Goal: Download file/media

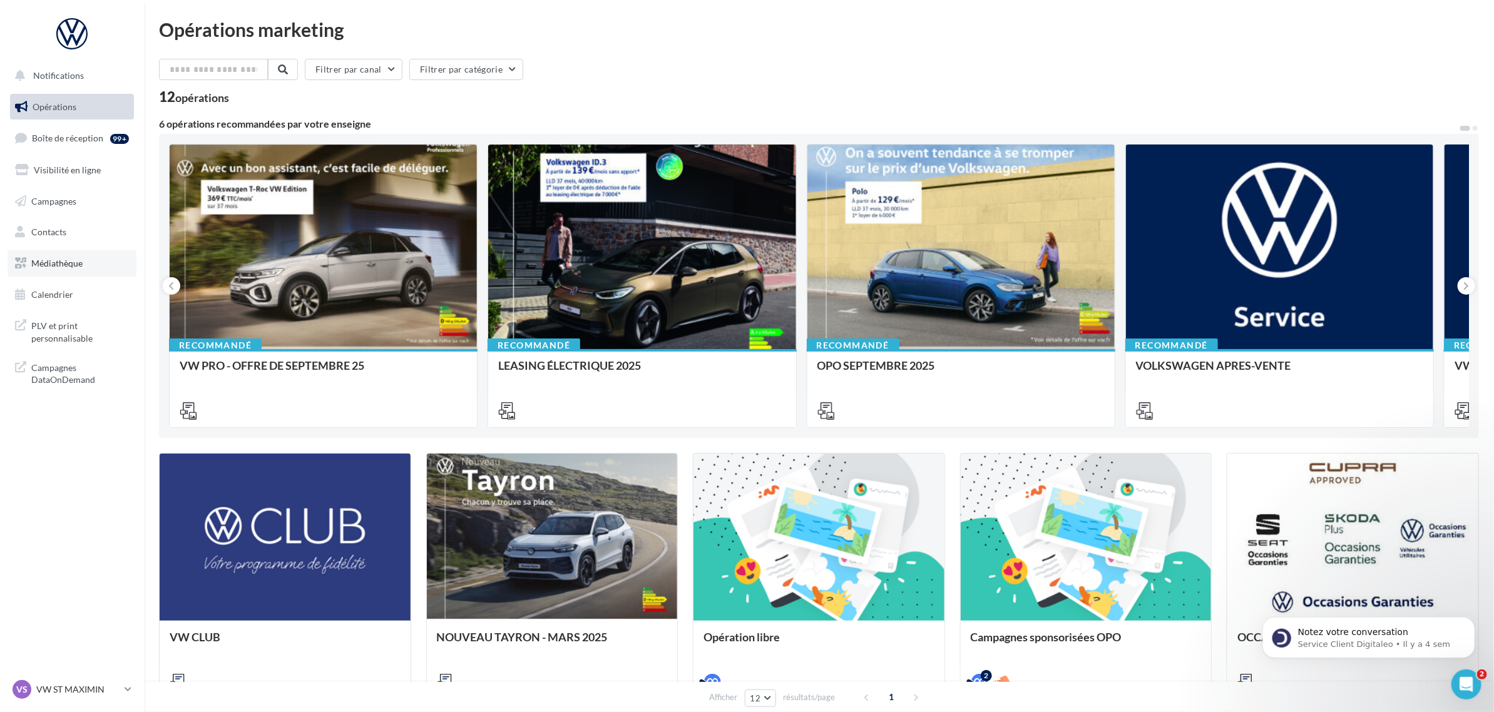
click at [70, 264] on span "Médiathèque" at bounding box center [56, 263] width 51 height 11
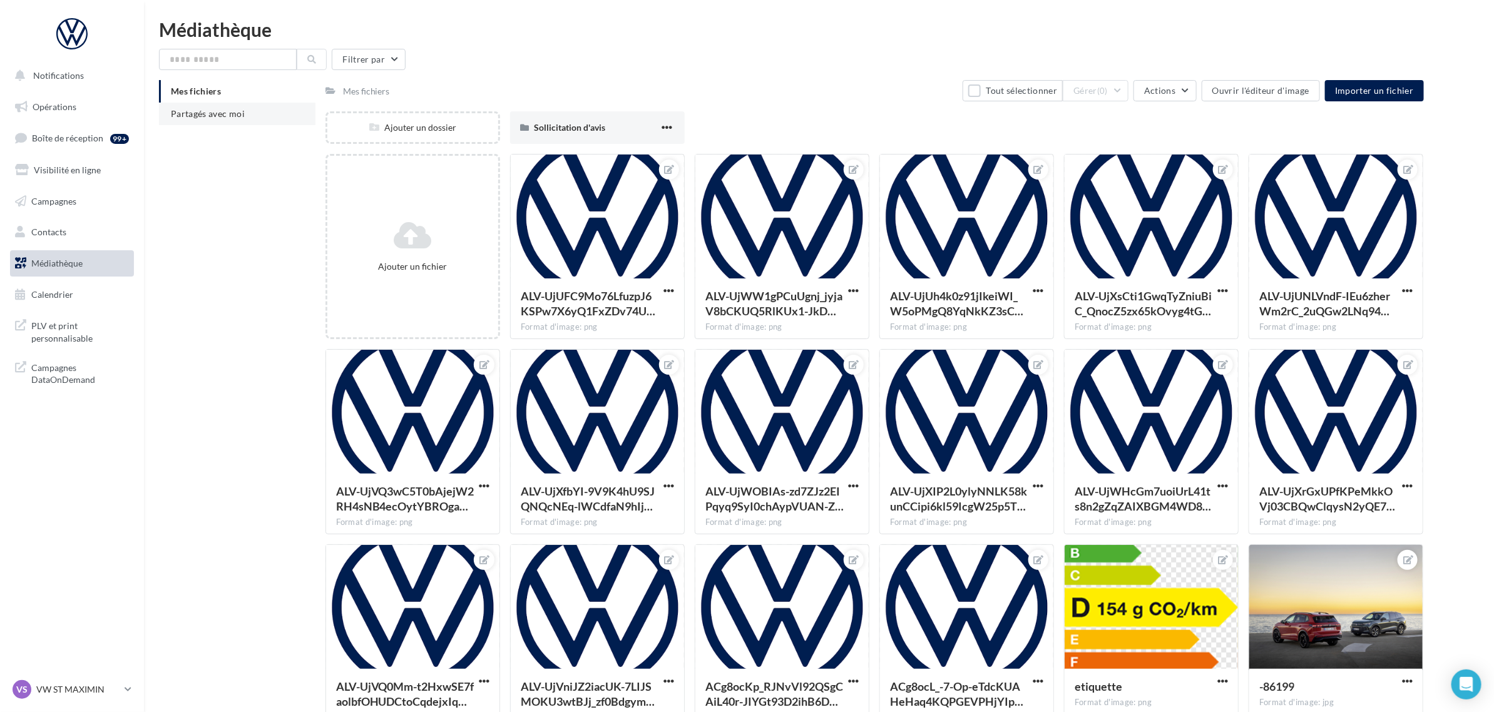
click at [196, 120] on li "Partagés avec moi" at bounding box center [237, 114] width 156 height 23
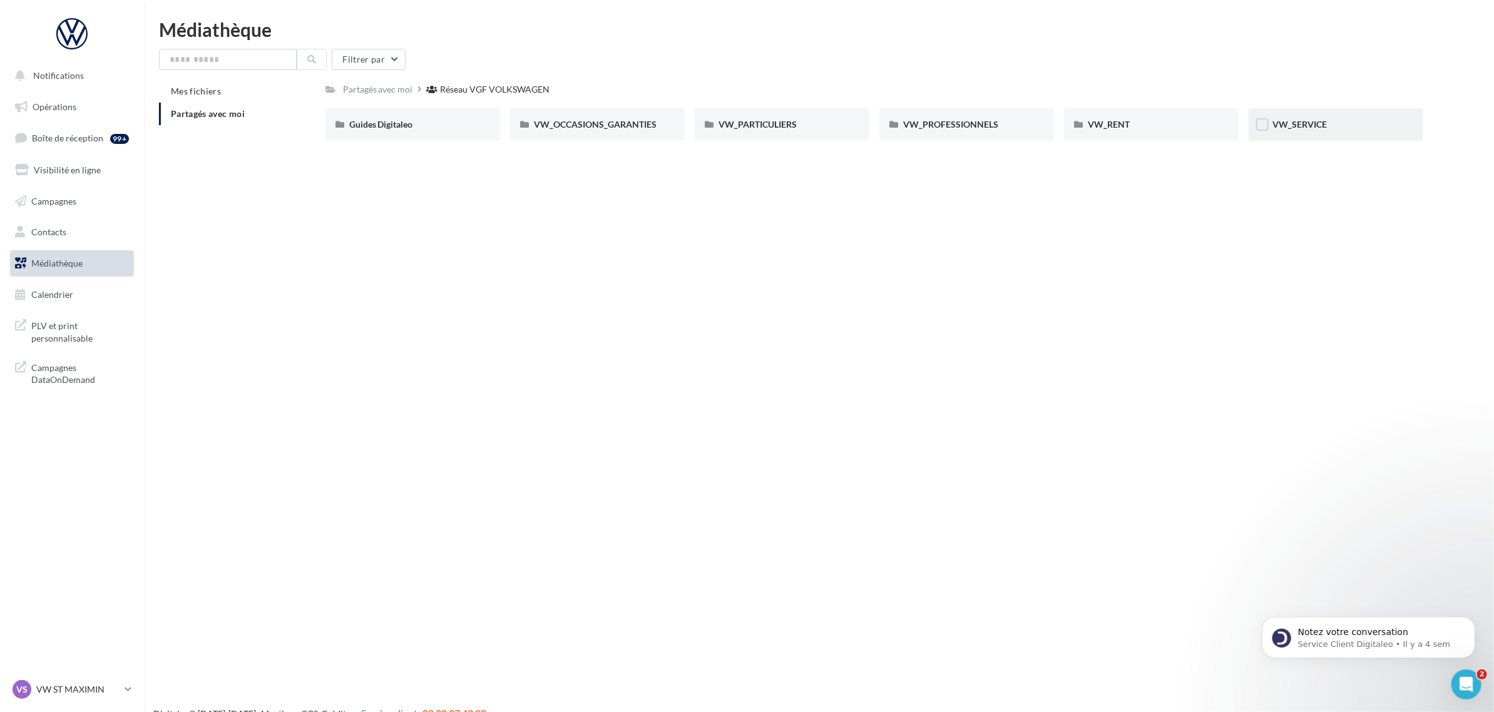
click at [1356, 123] on div "VW_SERVICE" at bounding box center [1336, 124] width 127 height 13
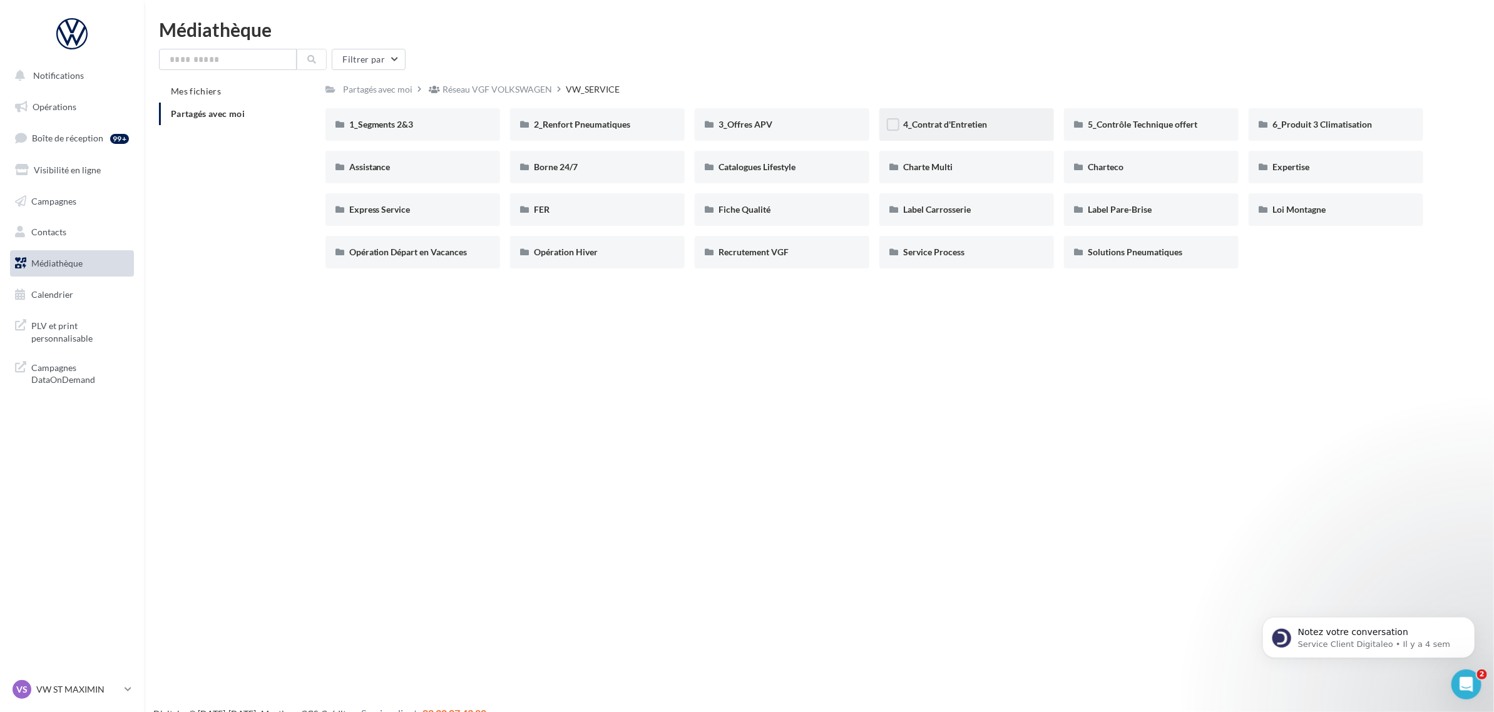
click at [991, 138] on div "4_Contrat d'Entretien" at bounding box center [967, 124] width 175 height 33
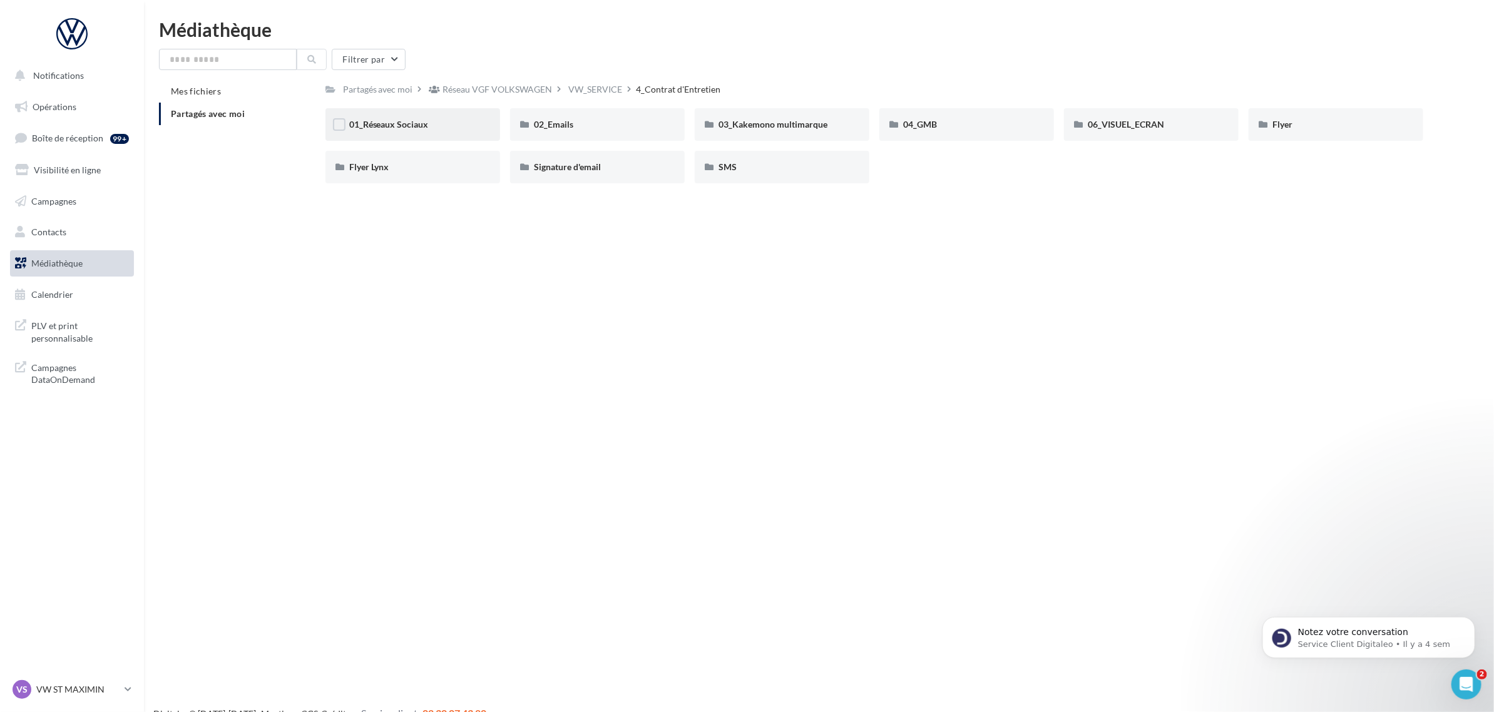
click at [462, 121] on div "01_Réseaux Sociaux" at bounding box center [412, 124] width 127 height 13
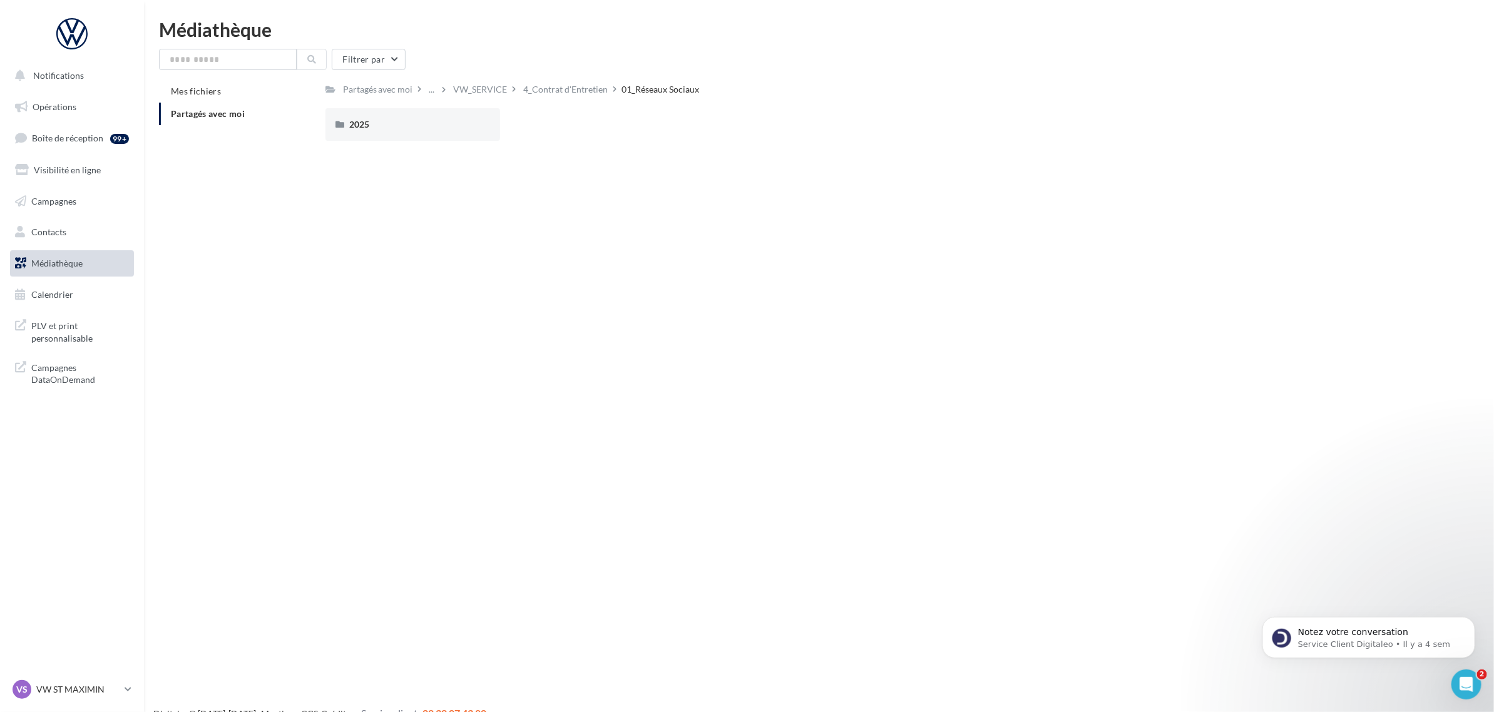
click at [462, 121] on div "2025" at bounding box center [412, 124] width 127 height 13
click at [595, 130] on div "Posts" at bounding box center [597, 124] width 127 height 13
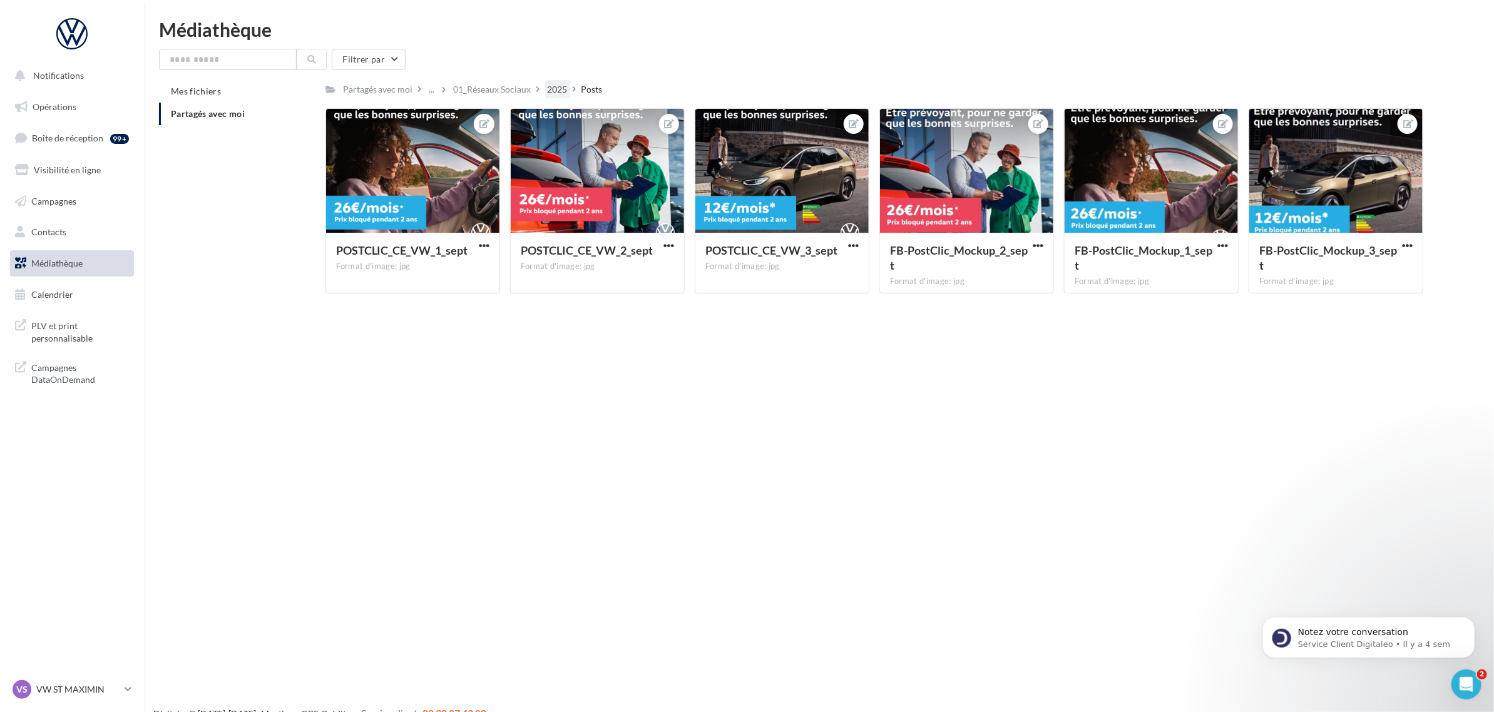
click at [545, 88] on div "2025" at bounding box center [557, 89] width 25 height 18
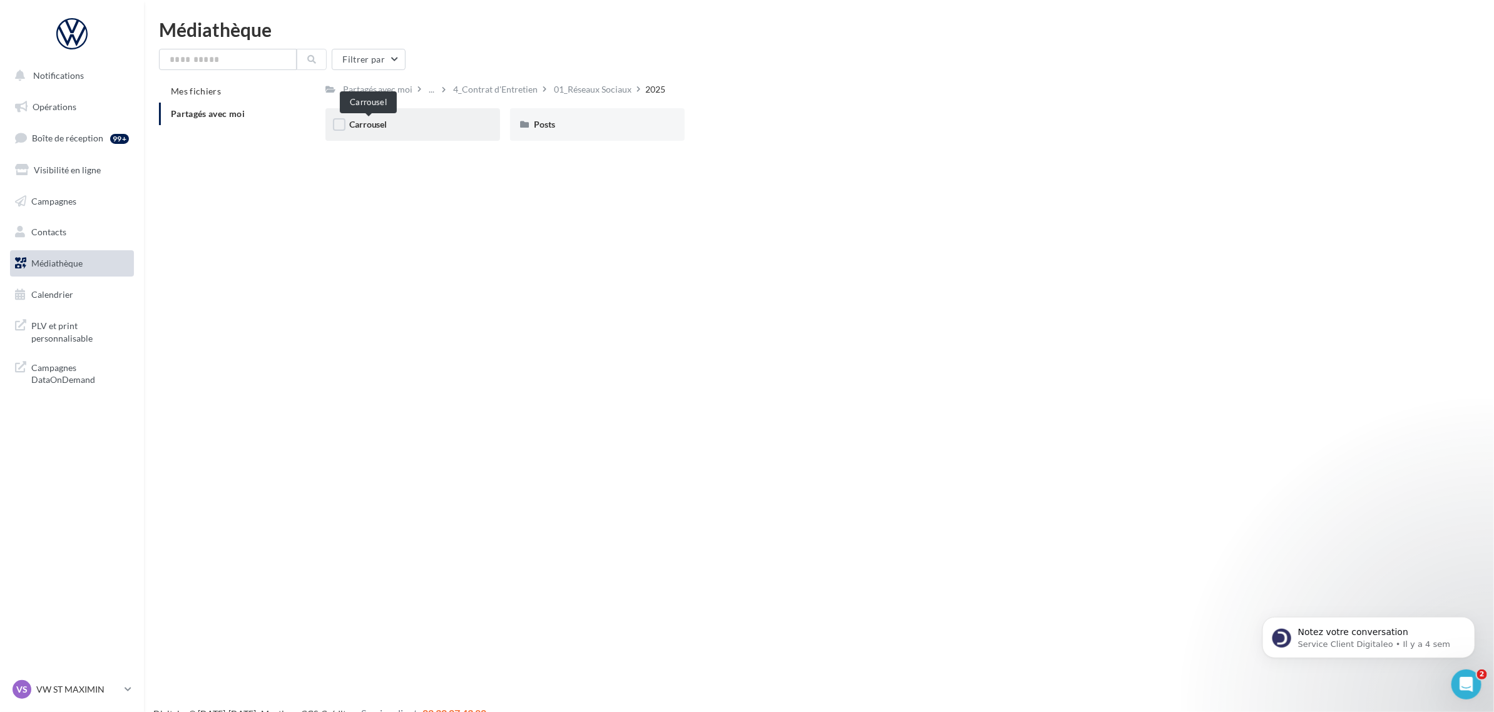
click at [385, 120] on span "Carrousel" at bounding box center [368, 124] width 38 height 11
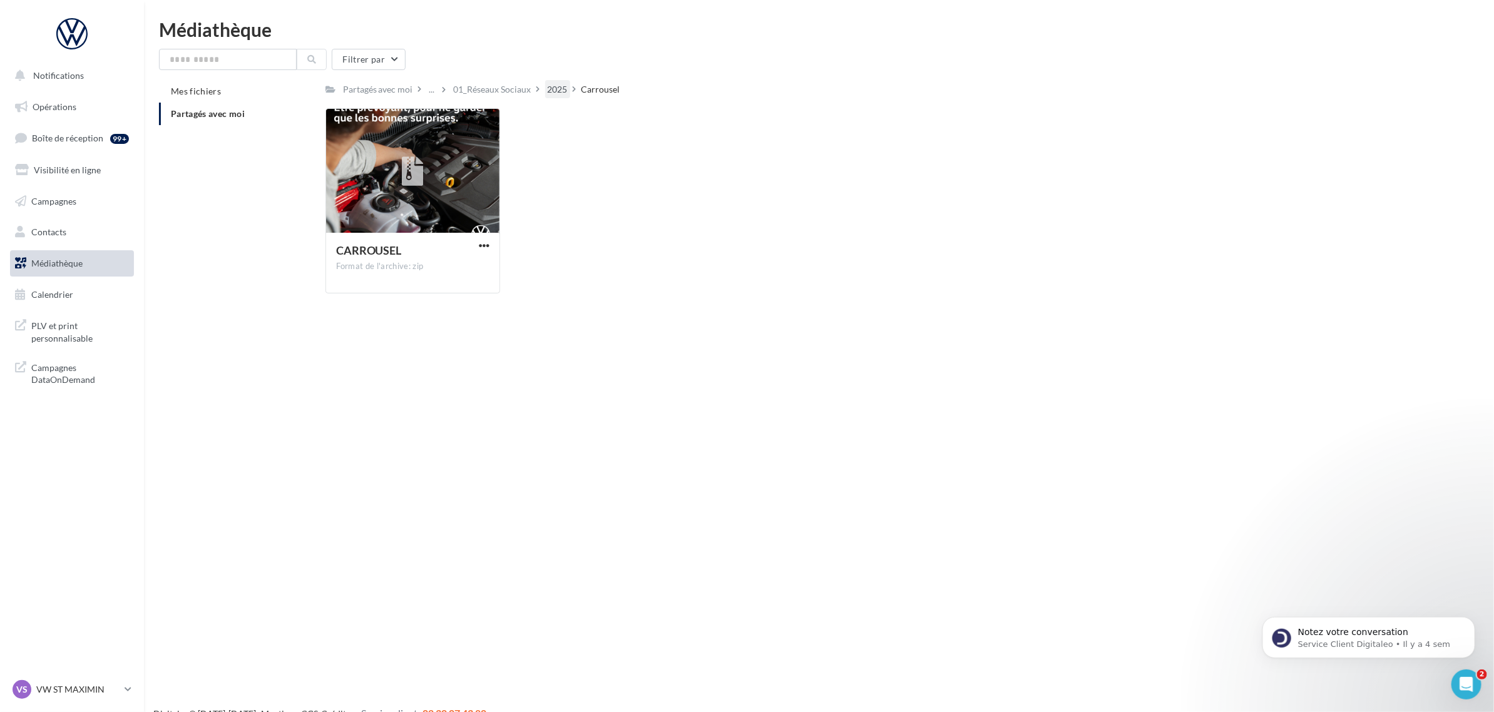
click at [558, 91] on div "2025" at bounding box center [558, 89] width 20 height 13
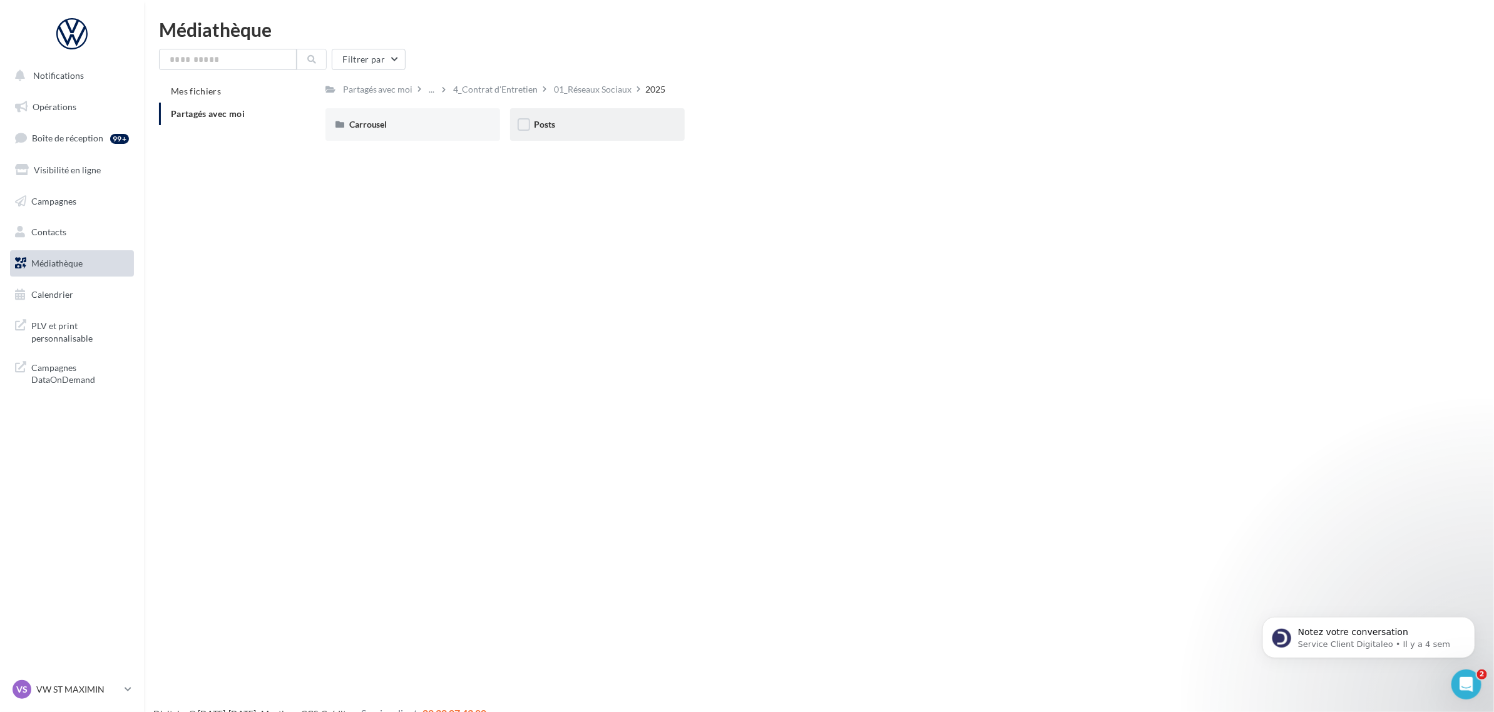
click at [596, 127] on div "Posts" at bounding box center [597, 124] width 127 height 13
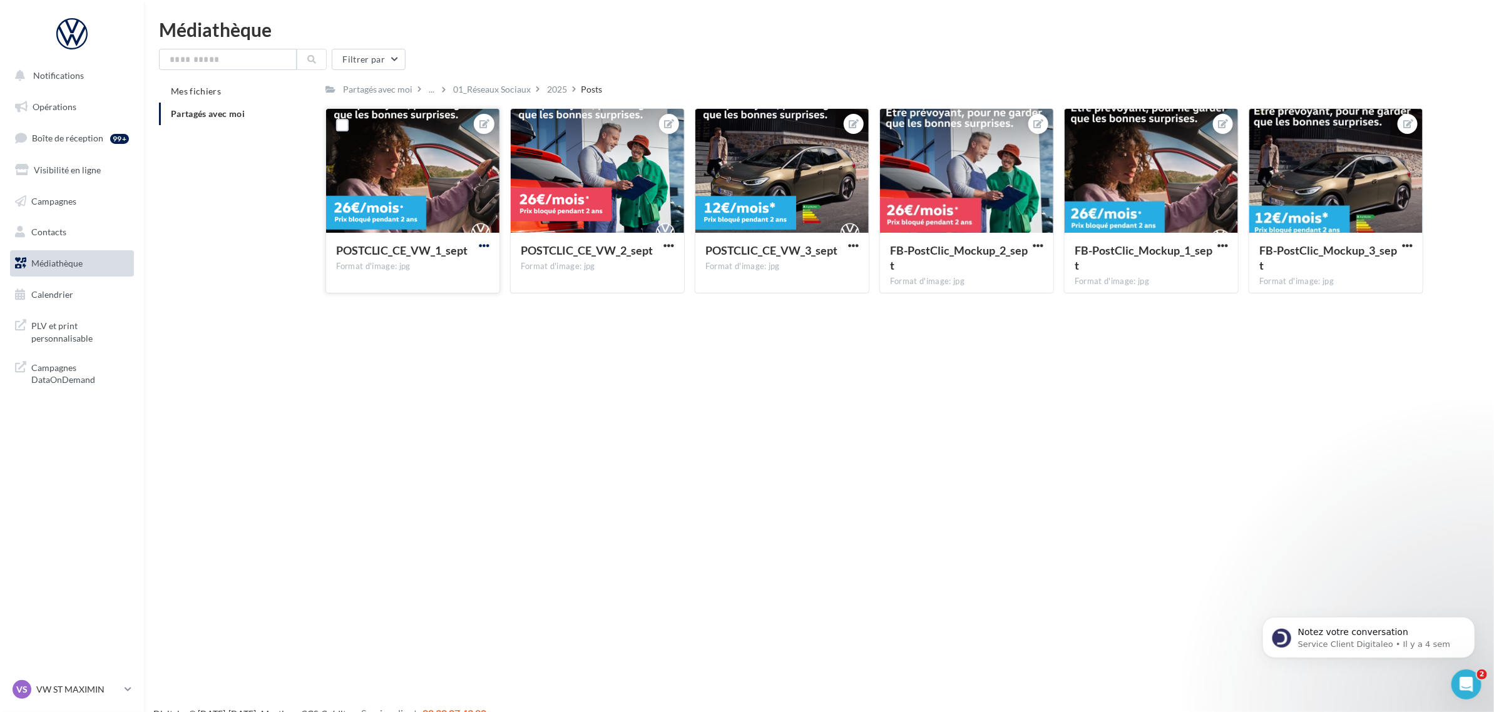
click at [482, 243] on span "button" at bounding box center [484, 245] width 11 height 11
click at [446, 299] on button "Télécharger" at bounding box center [426, 303] width 132 height 33
click at [1219, 252] on button "button" at bounding box center [1223, 246] width 16 height 13
click at [1204, 271] on button "Ouvrir l'éditeur d'image" at bounding box center [1165, 270] width 132 height 33
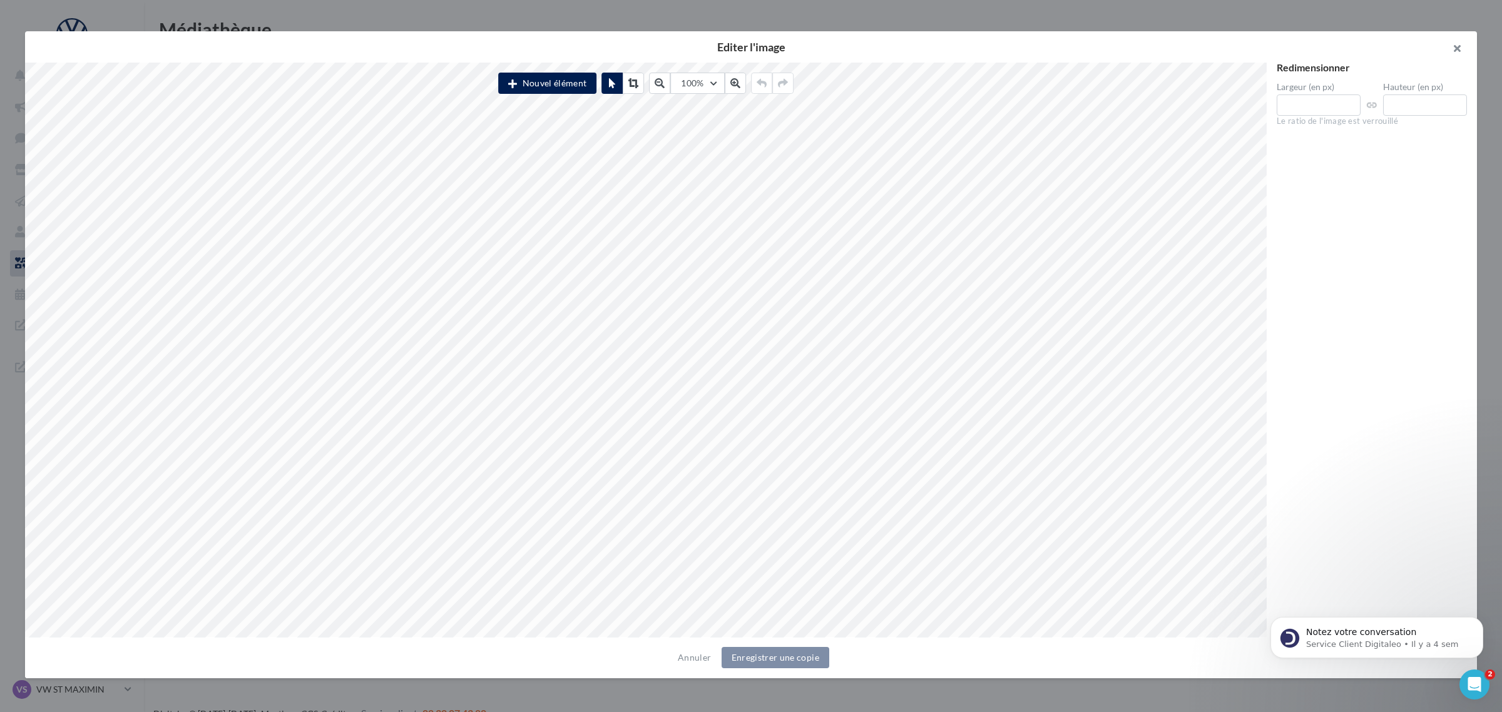
click at [1457, 49] on button "button" at bounding box center [1452, 50] width 50 height 38
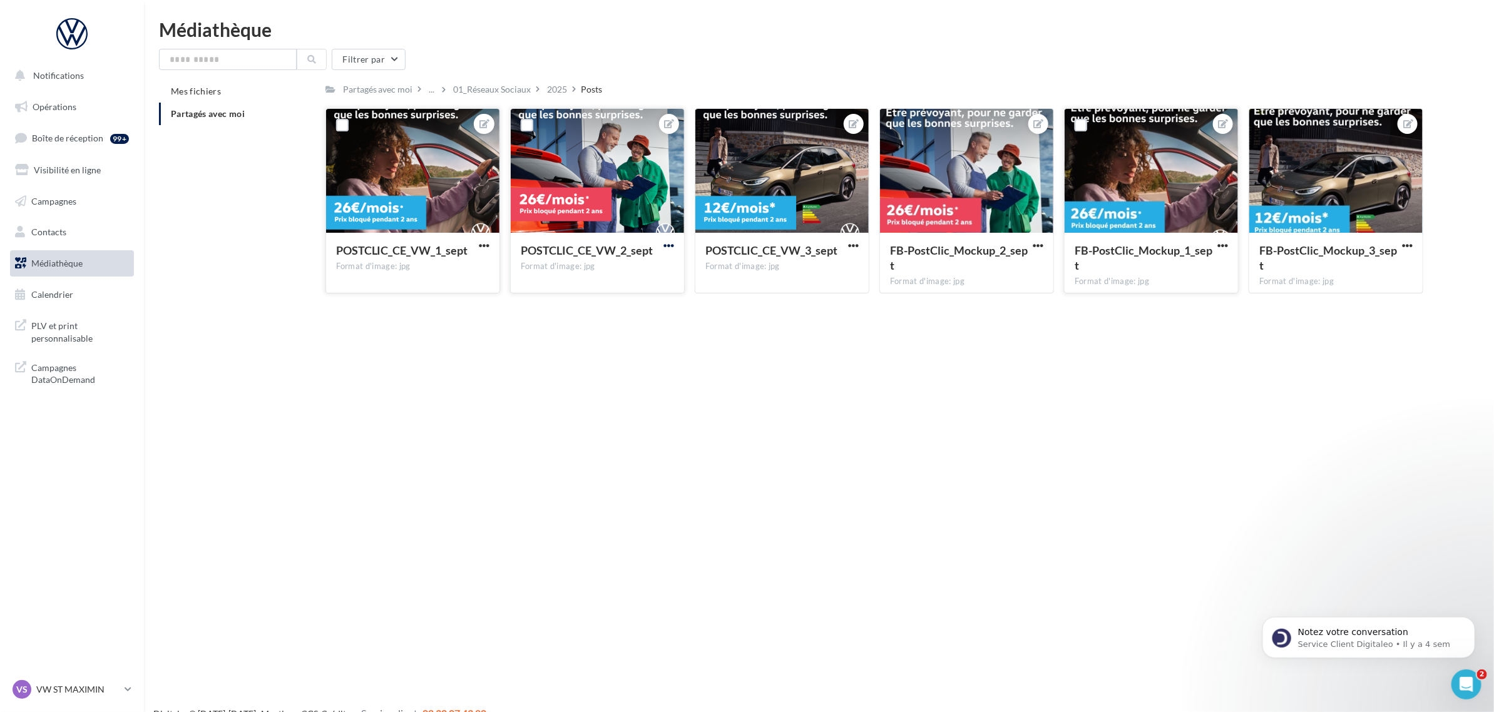
click at [665, 248] on span "button" at bounding box center [669, 245] width 11 height 11
click at [623, 304] on button "Télécharger" at bounding box center [611, 303] width 132 height 33
click at [80, 687] on p "VW ST MAXIMIN" at bounding box center [77, 690] width 83 height 13
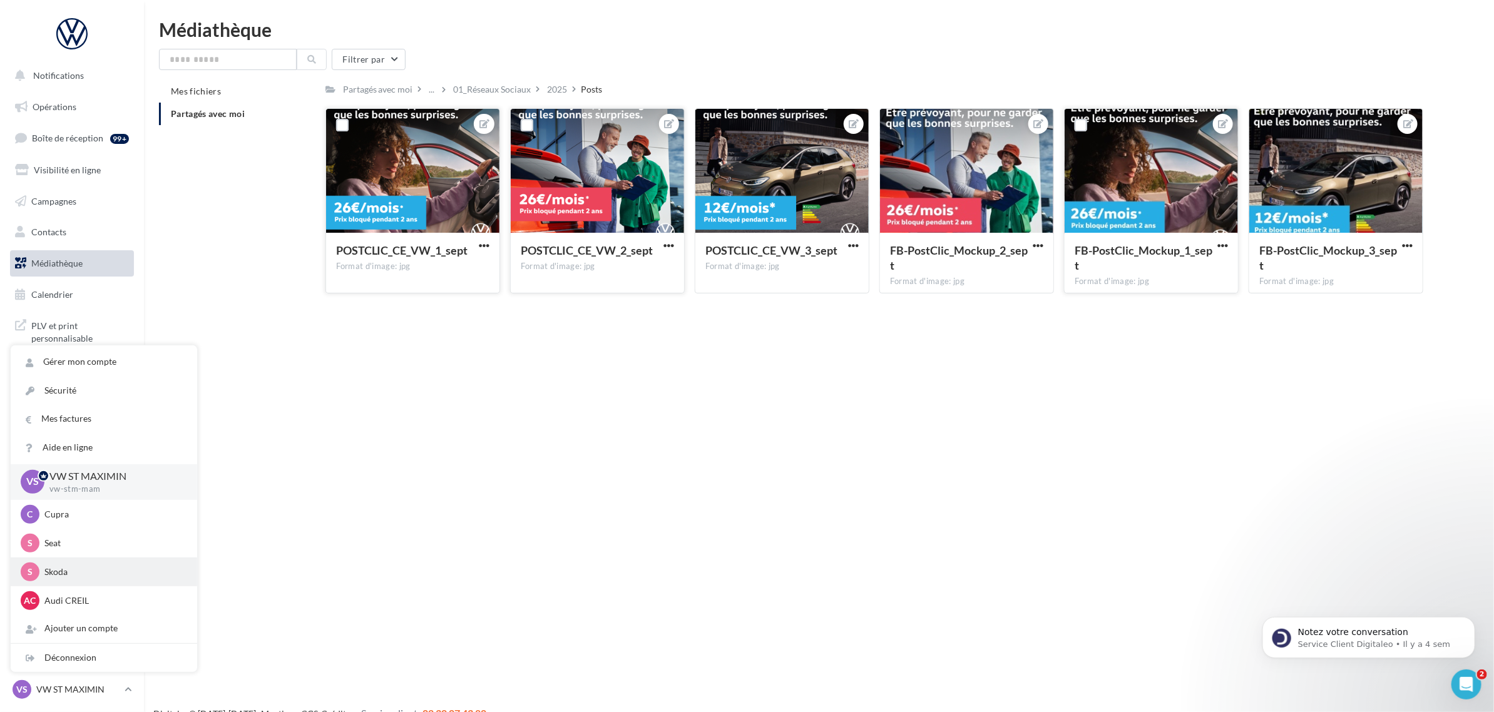
click at [98, 578] on p "Skoda" at bounding box center [113, 572] width 138 height 13
